Goal: Navigation & Orientation: Find specific page/section

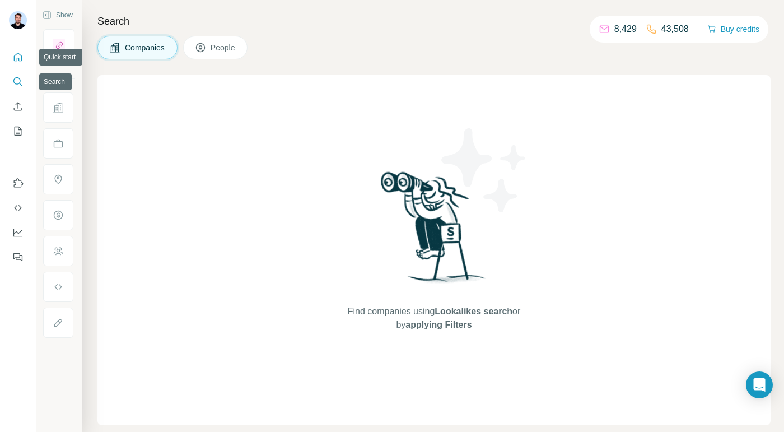
click at [18, 53] on icon "Quick start" at bounding box center [17, 57] width 11 height 11
click at [13, 52] on icon "Quick start" at bounding box center [17, 57] width 11 height 11
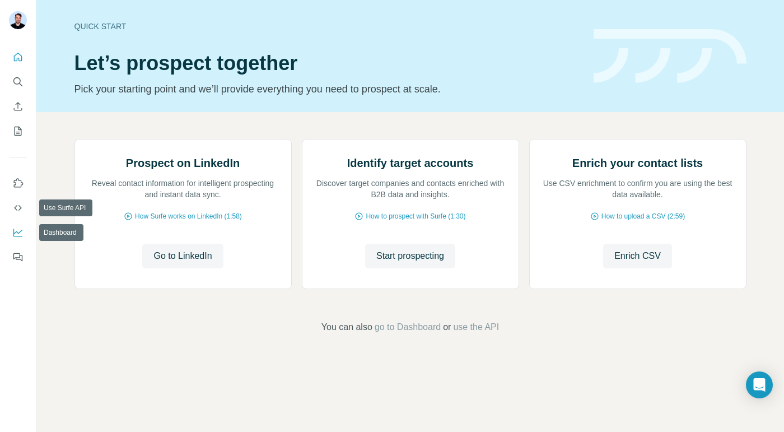
click at [12, 234] on icon "Dashboard" at bounding box center [17, 232] width 11 height 11
